Goal: Task Accomplishment & Management: Manage account settings

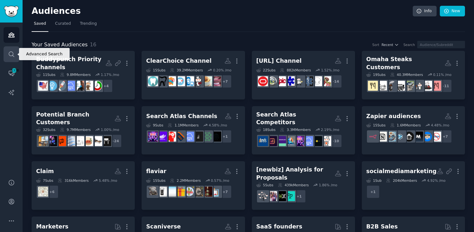
click at [14, 55] on icon "Sidebar" at bounding box center [11, 54] width 7 height 7
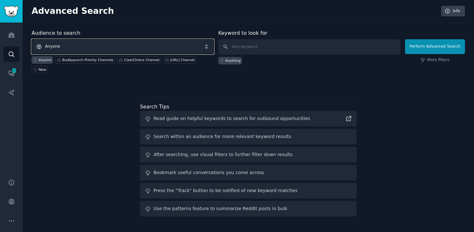
click at [121, 47] on span "Anyone" at bounding box center [123, 46] width 182 height 15
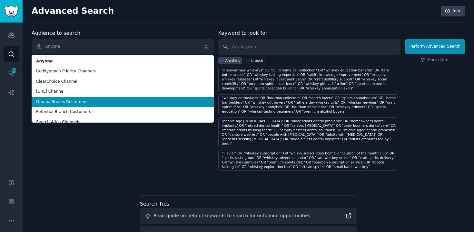
click at [98, 100] on span "Omaha Steaks Customers" at bounding box center [122, 102] width 173 height 6
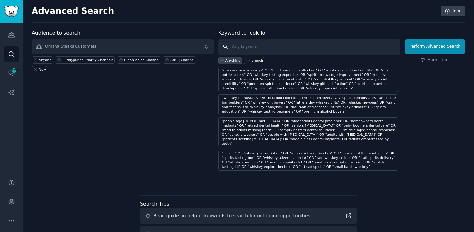
click at [270, 49] on input "text" at bounding box center [309, 46] width 182 height 15
paste input "Loremi dolorsi ame consecte adipis elitseddoei te inci utlabor etdolorem ali en…"
type input "Loremi dolorsi ame consecte adipis elitseddoei te inci utlabor etdolorem ali en…"
paste input ""Omaha Steaks" OR "America's Original Butcher" OR "premium steaks" OR "mail ord…"
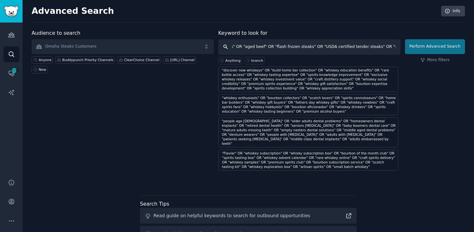
type input ""Omaha Steaks" OR "America's Original Butcher" OR "premium steaks" OR "mail ord…"
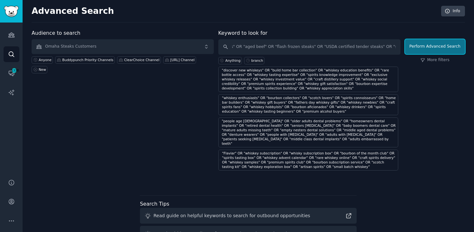
scroll to position [0, 0]
click at [424, 49] on button "Perform Advanced Search" at bounding box center [435, 46] width 60 height 15
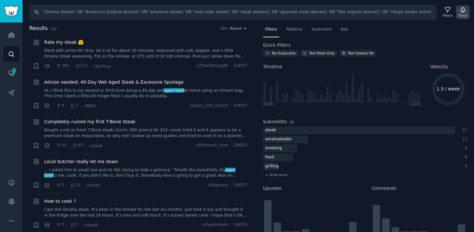
click at [463, 13] on div "Track" at bounding box center [462, 15] width 9 height 5
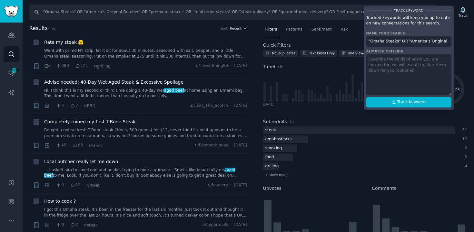
click at [396, 42] on input ""Omaha Steaks" OR "America's Original Butcher" OR "premium steaks" OR "mail ord…" at bounding box center [408, 41] width 85 height 10
paste input "Omaha Steaks 1 Product"
click at [402, 101] on span "Track Keyword" at bounding box center [411, 103] width 28 height 6
type input "Omaha Steaks 1 Product"
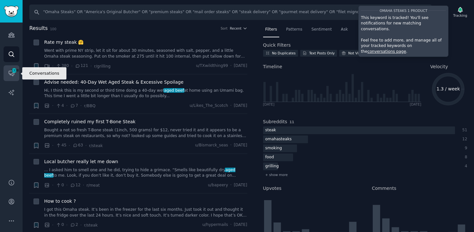
click at [12, 74] on icon "Sidebar" at bounding box center [11, 73] width 7 height 7
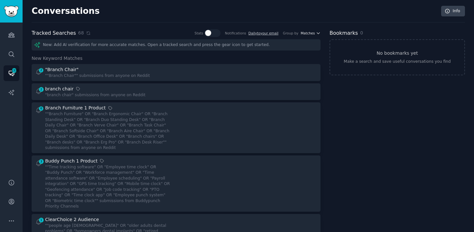
click at [309, 33] on span "Matches" at bounding box center [308, 33] width 14 height 5
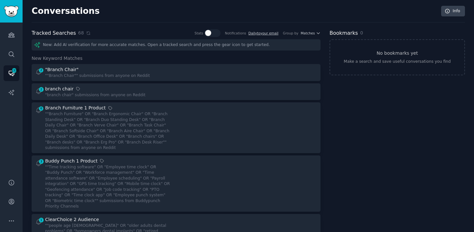
scroll to position [782, 0]
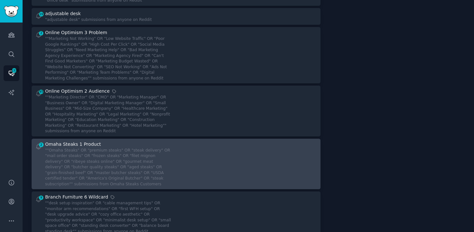
click at [295, 141] on div at bounding box center [249, 164] width 137 height 46
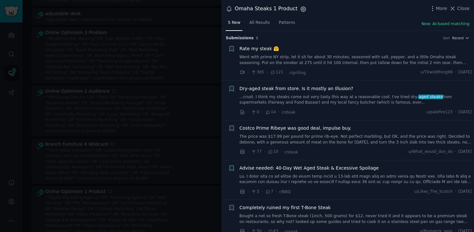
click at [300, 8] on icon "button" at bounding box center [302, 8] width 5 height 5
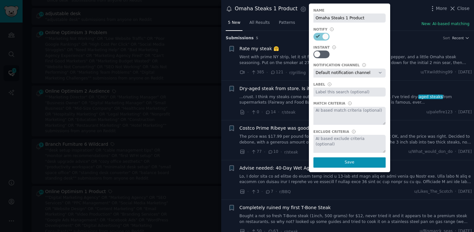
click at [327, 89] on input "text" at bounding box center [349, 92] width 72 height 9
type input "Omaha Steaks"
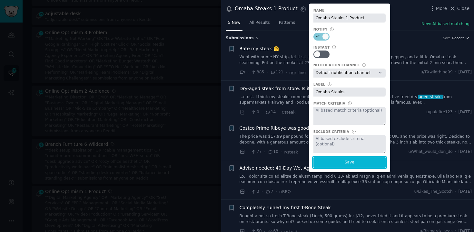
click at [351, 163] on button "Save" at bounding box center [349, 163] width 72 height 10
